Goal: Task Accomplishment & Management: Manage account settings

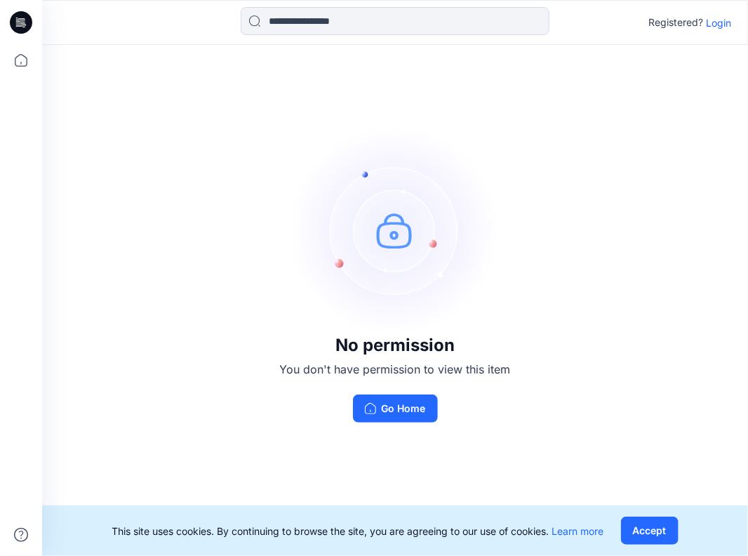
click at [718, 24] on p "Login" at bounding box center [718, 22] width 25 height 15
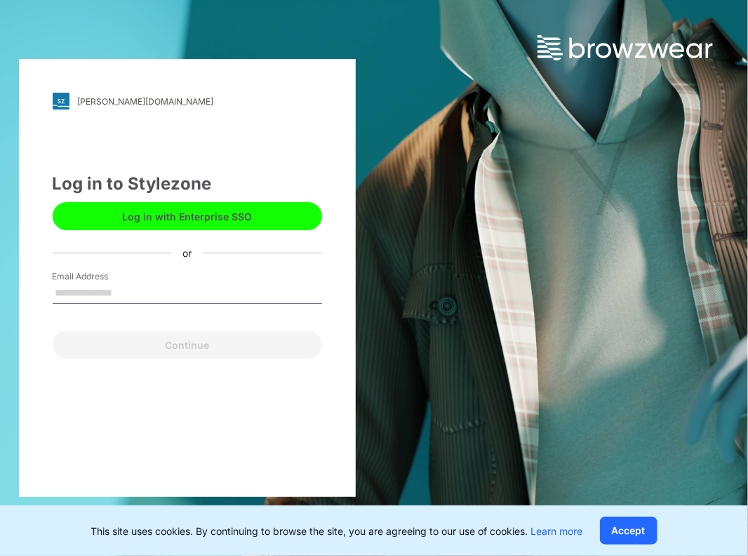
click at [73, 293] on input "Email Address" at bounding box center [187, 293] width 269 height 21
type input "**********"
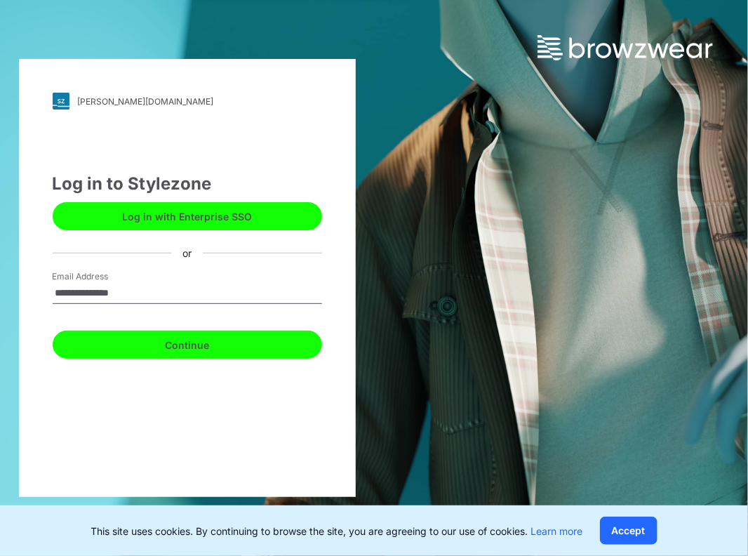
click at [180, 346] on button "Continue" at bounding box center [187, 344] width 269 height 28
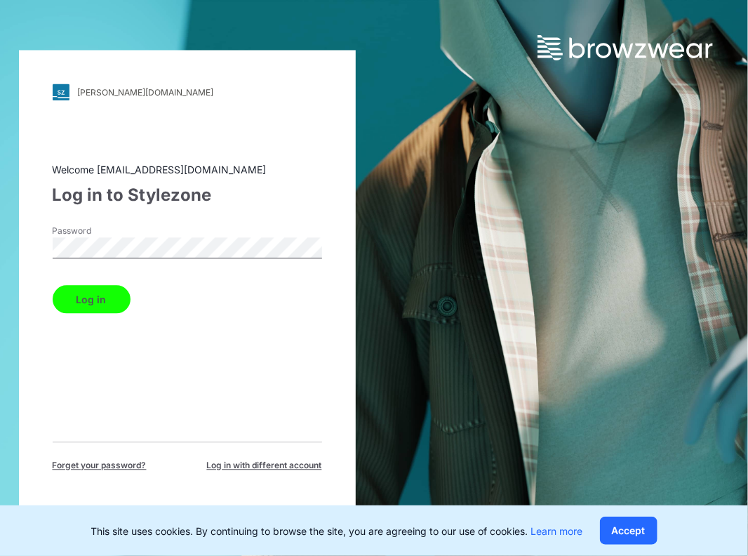
click at [53, 286] on button "Log in" at bounding box center [92, 300] width 78 height 28
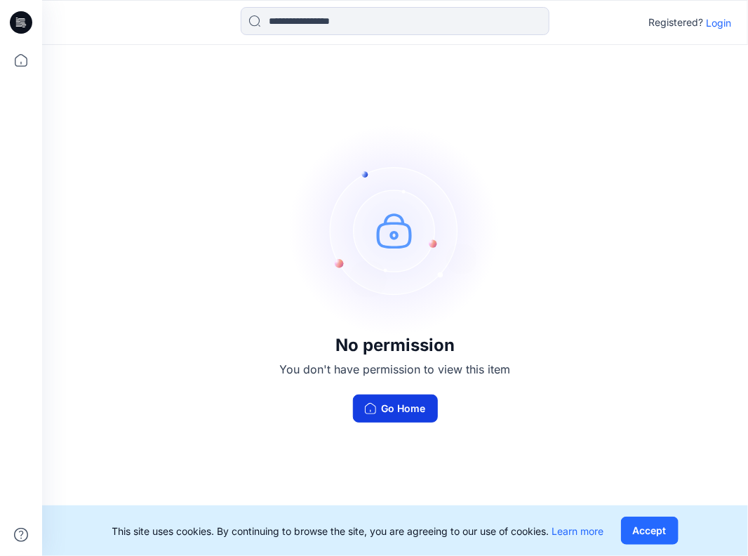
click at [407, 412] on button "Go Home" at bounding box center [395, 408] width 85 height 28
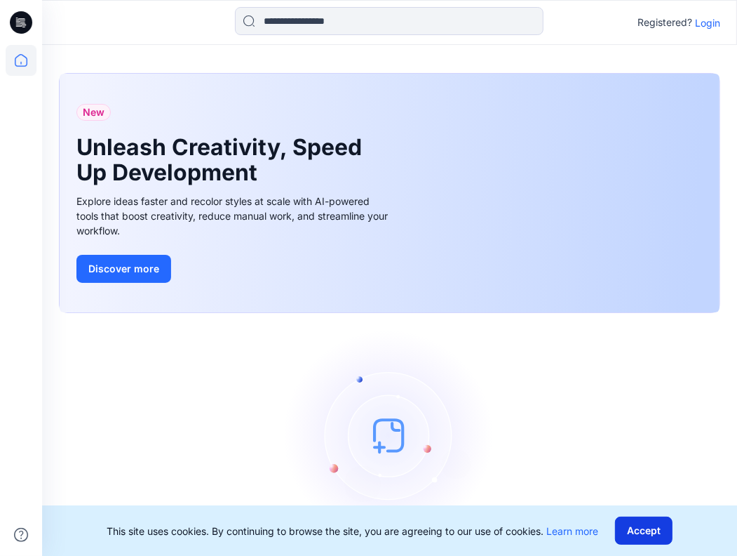
click at [659, 530] on button "Accept" at bounding box center [644, 530] width 58 height 28
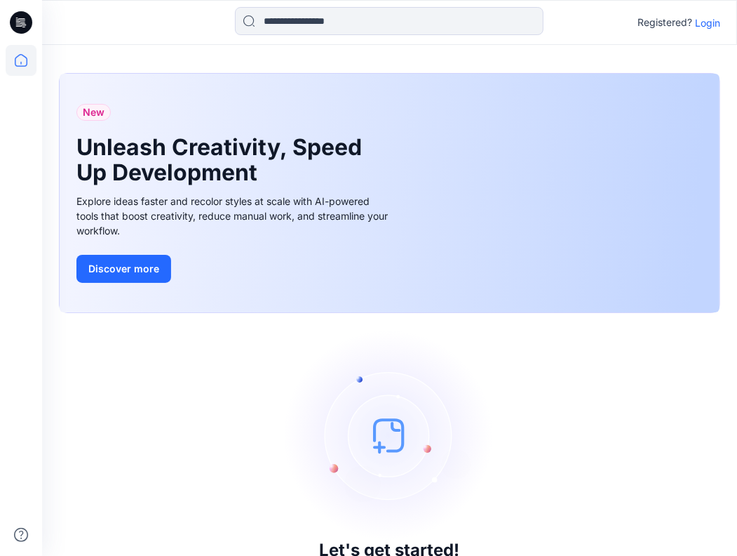
click at [20, 25] on icon at bounding box center [21, 22] width 22 height 22
click at [25, 60] on icon at bounding box center [21, 60] width 31 height 31
drag, startPoint x: 713, startPoint y: 0, endPoint x: 412, endPoint y: 344, distance: 456.9
click at [412, 344] on img at bounding box center [390, 435] width 210 height 210
